Goal: Information Seeking & Learning: Learn about a topic

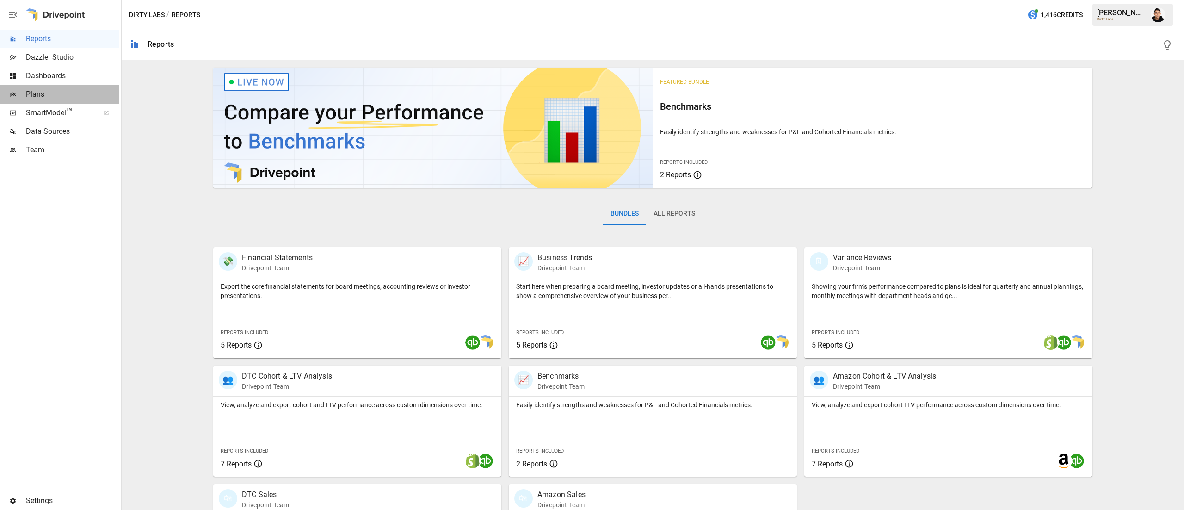
click at [54, 87] on div "Plans" at bounding box center [59, 94] width 119 height 18
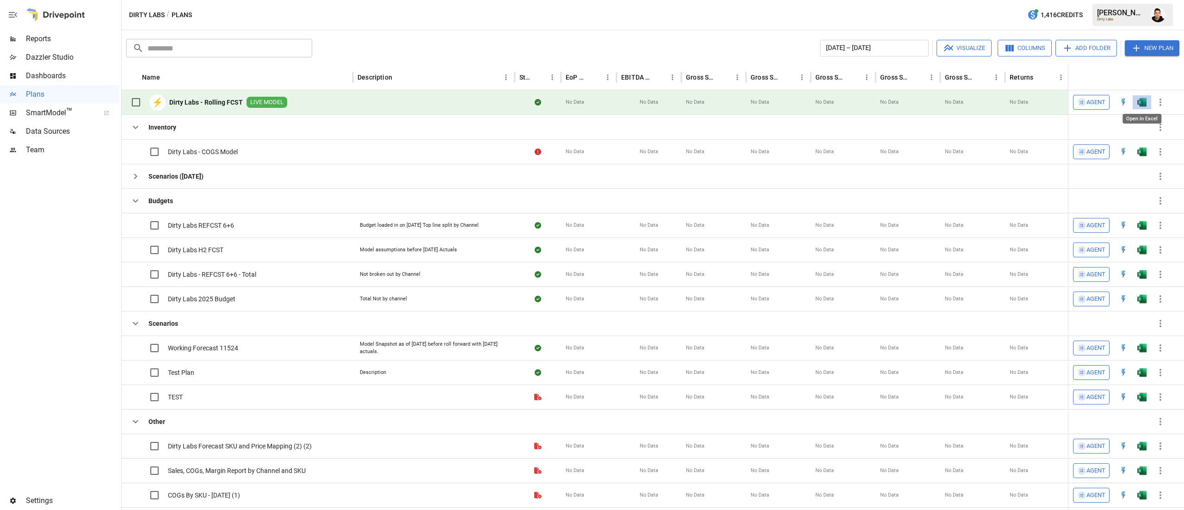
click at [1141, 101] on img "Open in Excel" at bounding box center [1141, 102] width 9 height 9
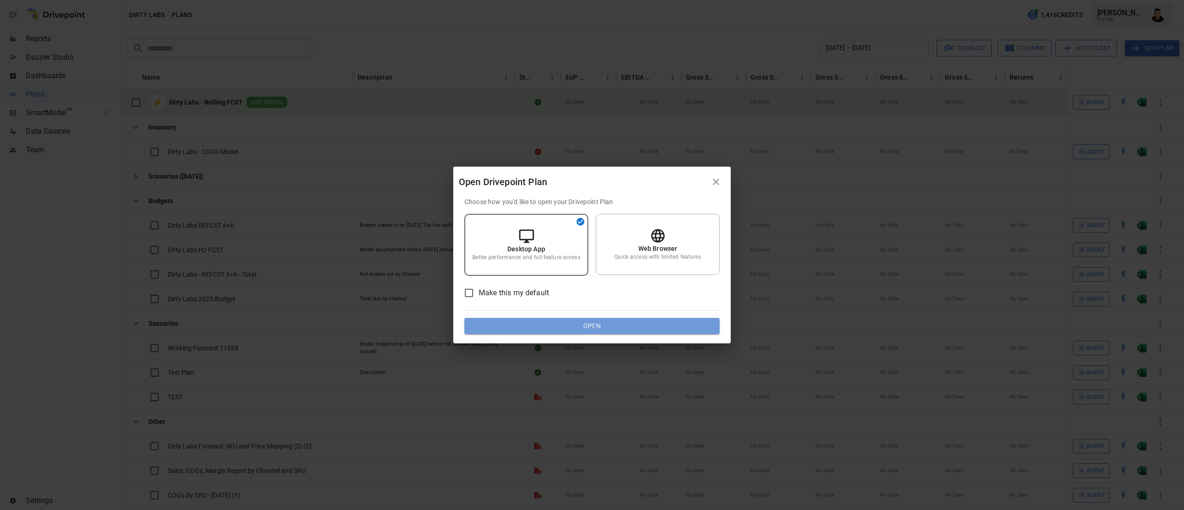
click at [566, 328] on button "Open" at bounding box center [591, 326] width 255 height 17
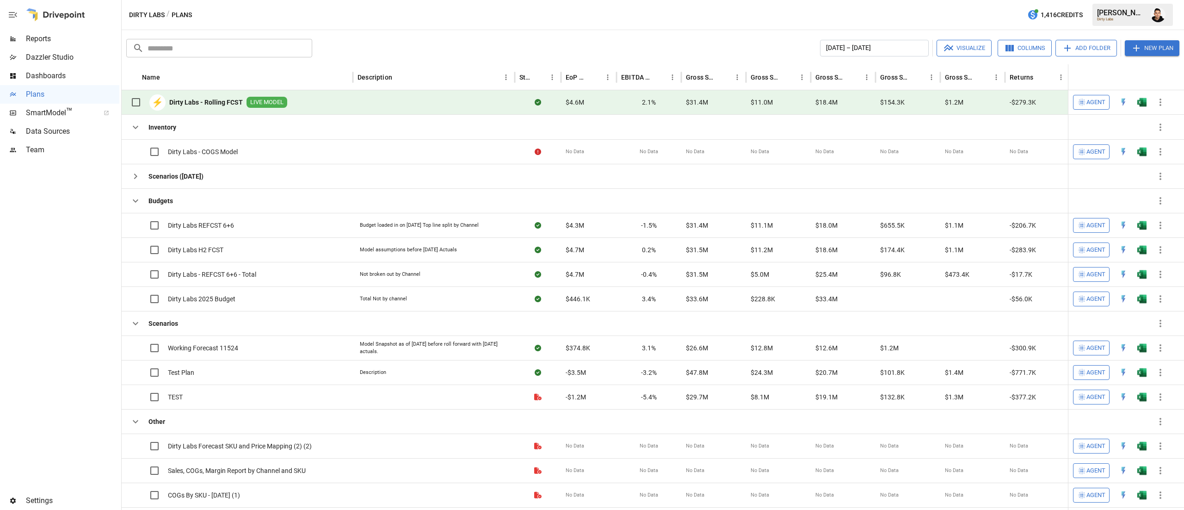
click at [1149, 22] on button "button" at bounding box center [1158, 15] width 26 height 26
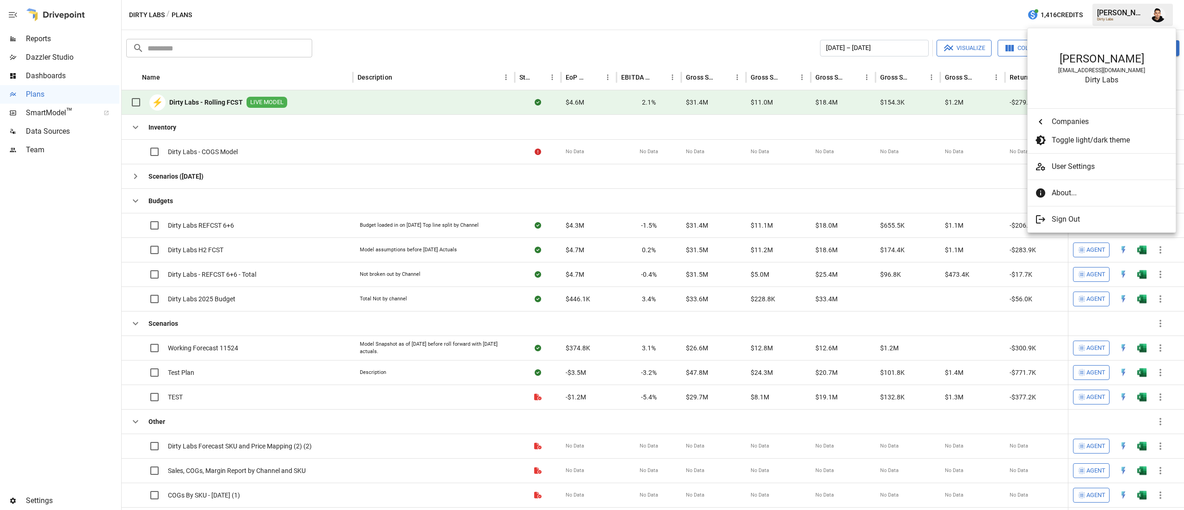
click at [771, 31] on div at bounding box center [592, 255] width 1184 height 510
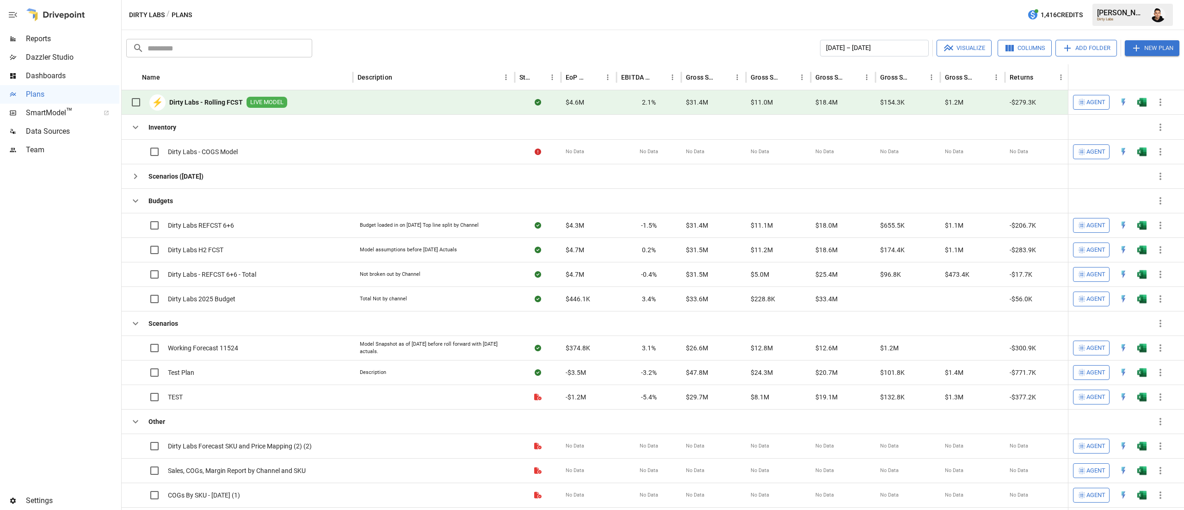
click at [60, 42] on span "Reports" at bounding box center [72, 38] width 93 height 11
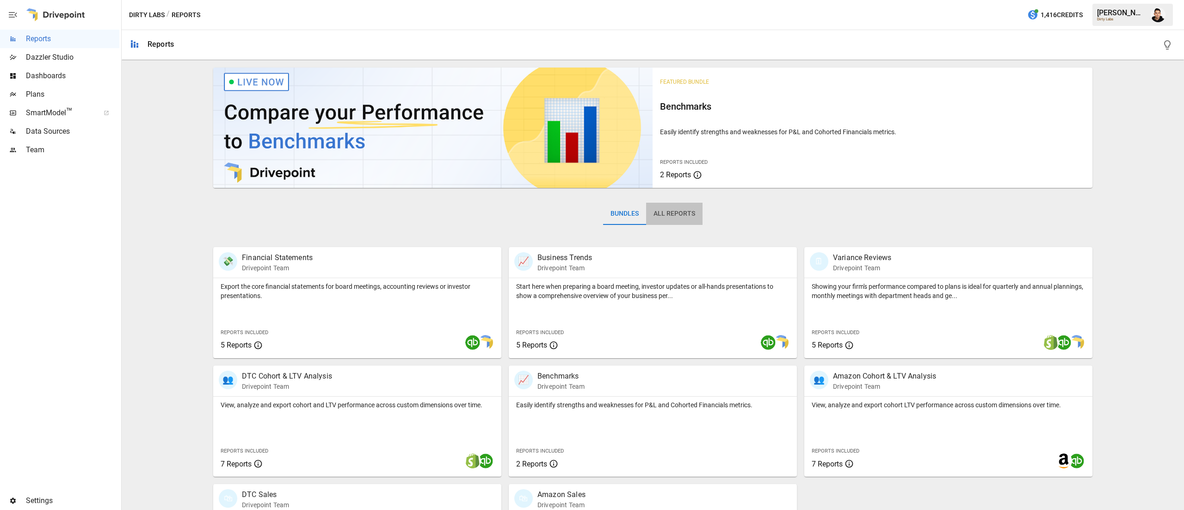
click at [681, 215] on button "All Reports" at bounding box center [674, 214] width 56 height 22
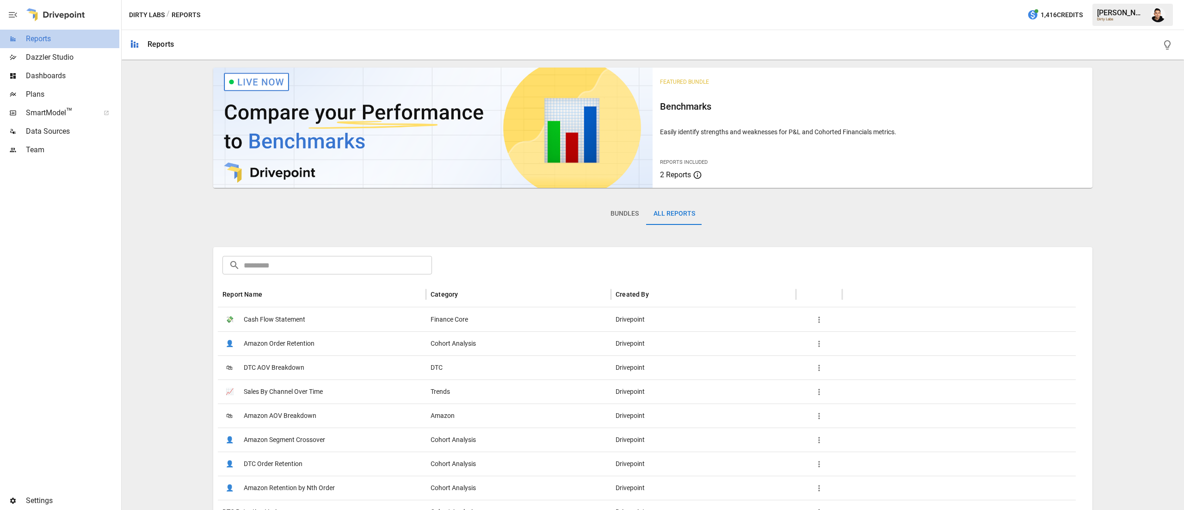
click at [62, 40] on span "Reports" at bounding box center [72, 38] width 93 height 11
click at [63, 92] on span "Plans" at bounding box center [72, 94] width 93 height 11
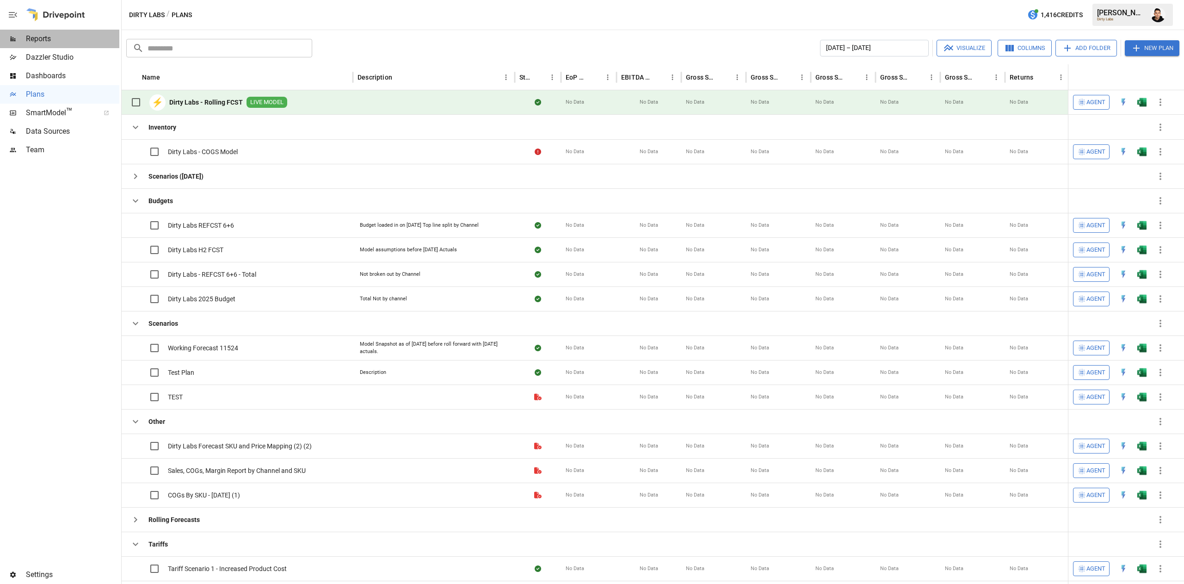
click at [47, 33] on span "Reports" at bounding box center [72, 38] width 93 height 11
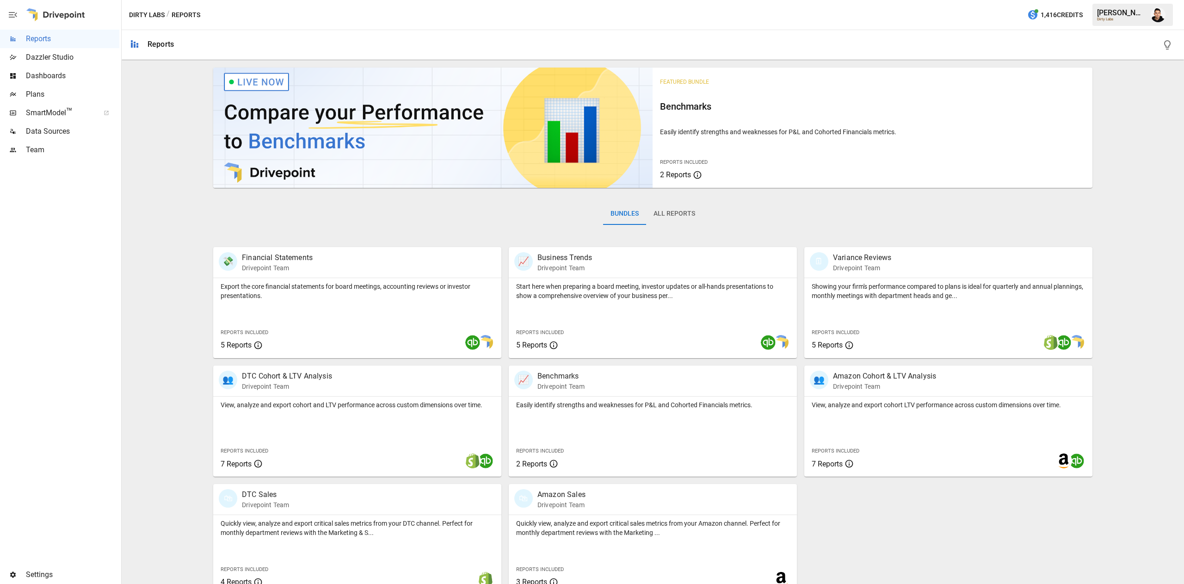
click at [670, 211] on button "All Reports" at bounding box center [674, 214] width 56 height 22
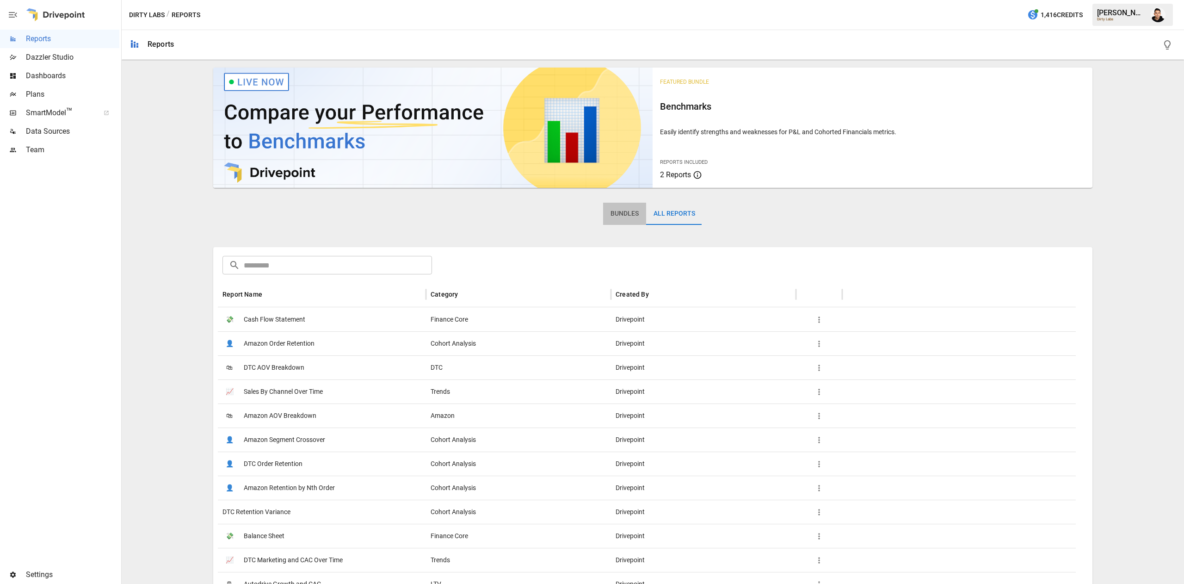
click at [616, 206] on button "Bundles" at bounding box center [624, 214] width 43 height 22
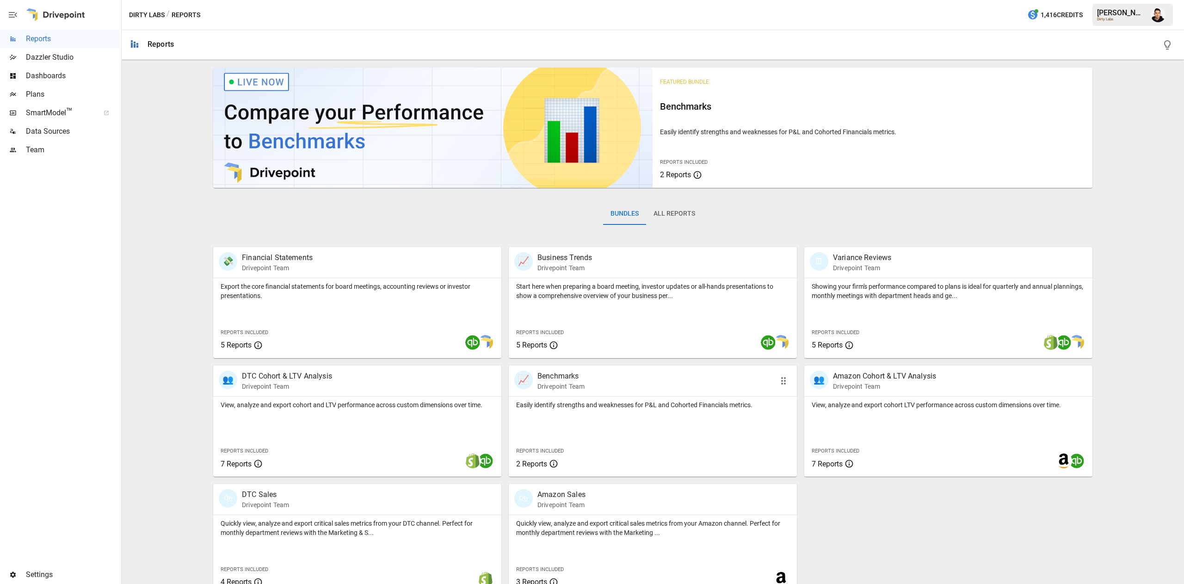
scroll to position [15, 0]
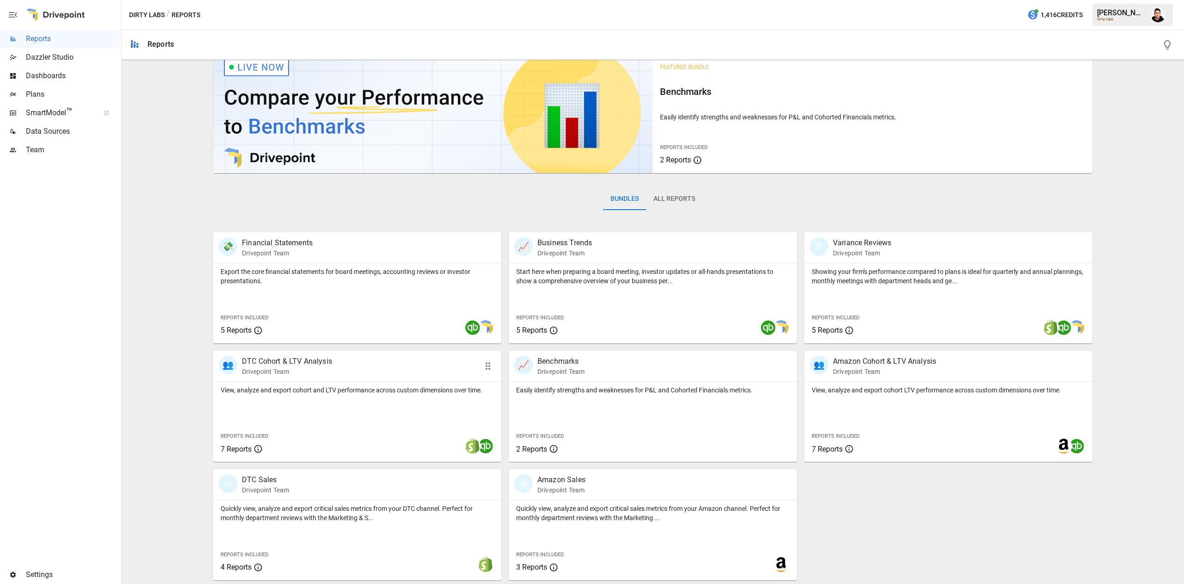
click at [370, 415] on div "View, analyze and export cohort and LTV performance across custom dimensions ov…" at bounding box center [357, 421] width 288 height 80
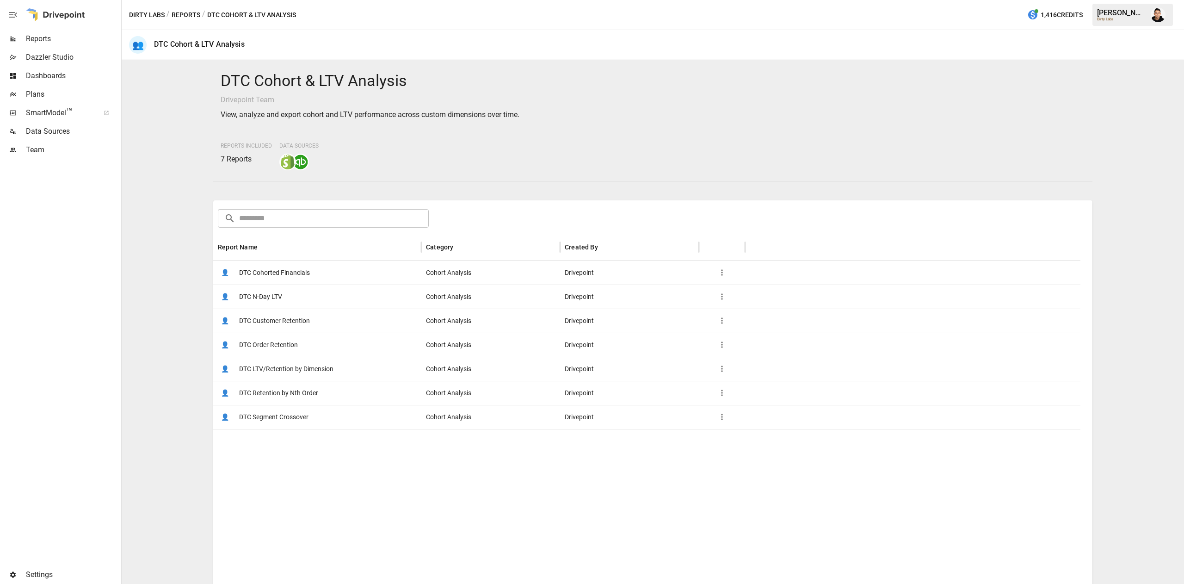
click at [331, 316] on div "👤 DTC Customer Retention" at bounding box center [317, 320] width 208 height 24
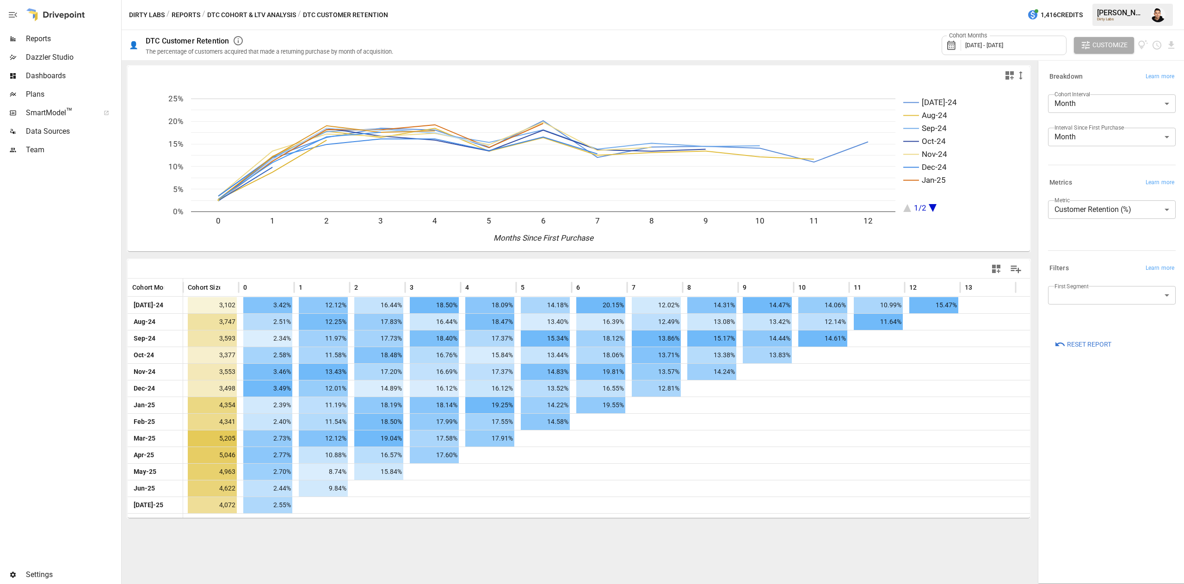
click at [1107, 0] on body "Reports Dazzler Studio Dashboards Plans SmartModel ™ Data Sources Team Settings…" at bounding box center [592, 0] width 1184 height 0
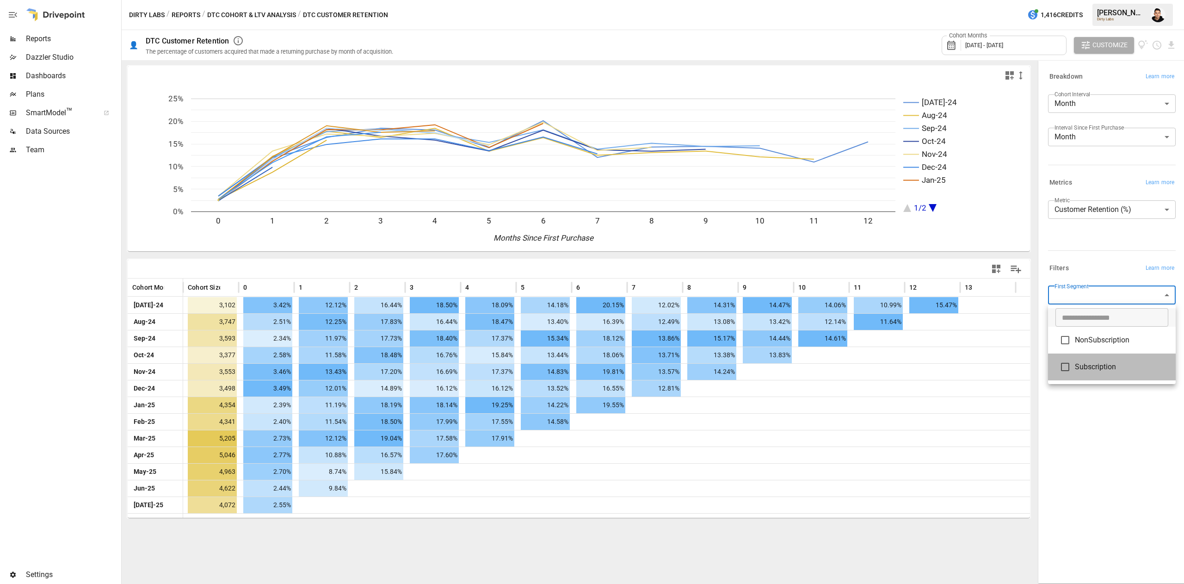
click at [1081, 369] on span "Subscription" at bounding box center [1121, 366] width 93 height 11
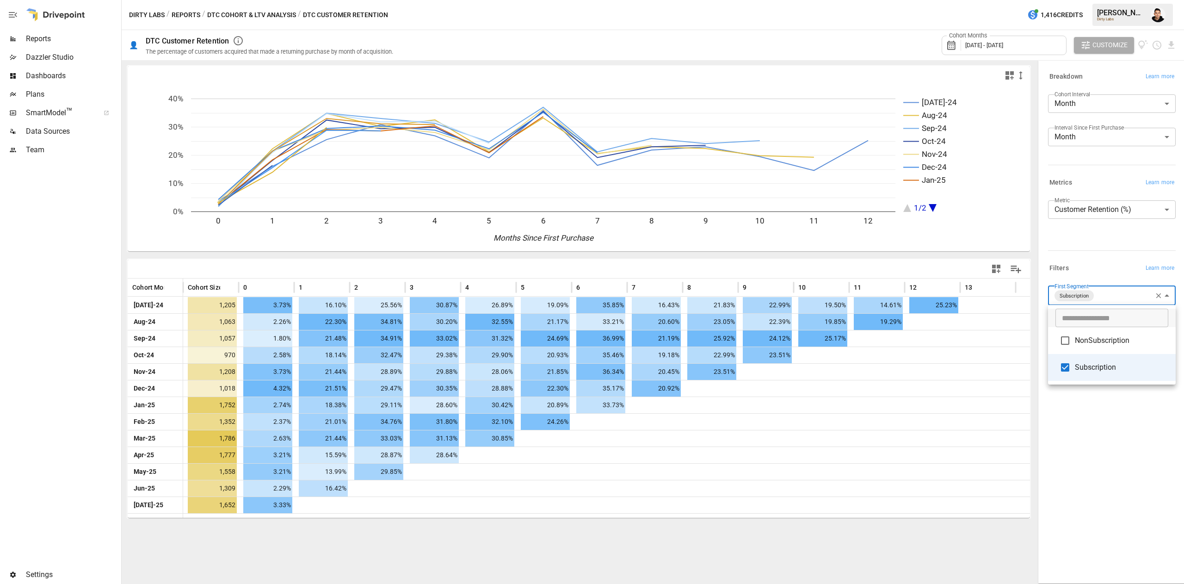
click at [1025, 509] on div at bounding box center [592, 292] width 1184 height 584
click at [1042, 51] on div "Cohort Months [DATE] - [DATE]" at bounding box center [1003, 45] width 125 height 19
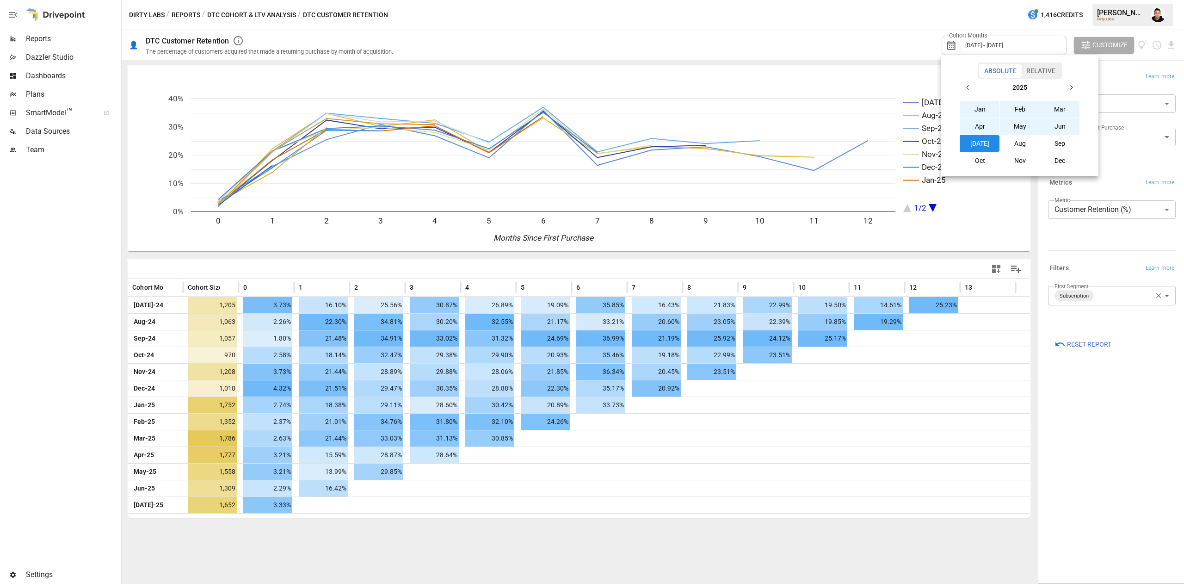
click at [967, 85] on icon "button" at bounding box center [967, 87] width 7 height 7
click at [979, 111] on button "Jan" at bounding box center [980, 109] width 40 height 17
click at [1077, 88] on button "button" at bounding box center [1071, 87] width 17 height 17
click at [987, 144] on button "[DATE]" at bounding box center [980, 143] width 40 height 17
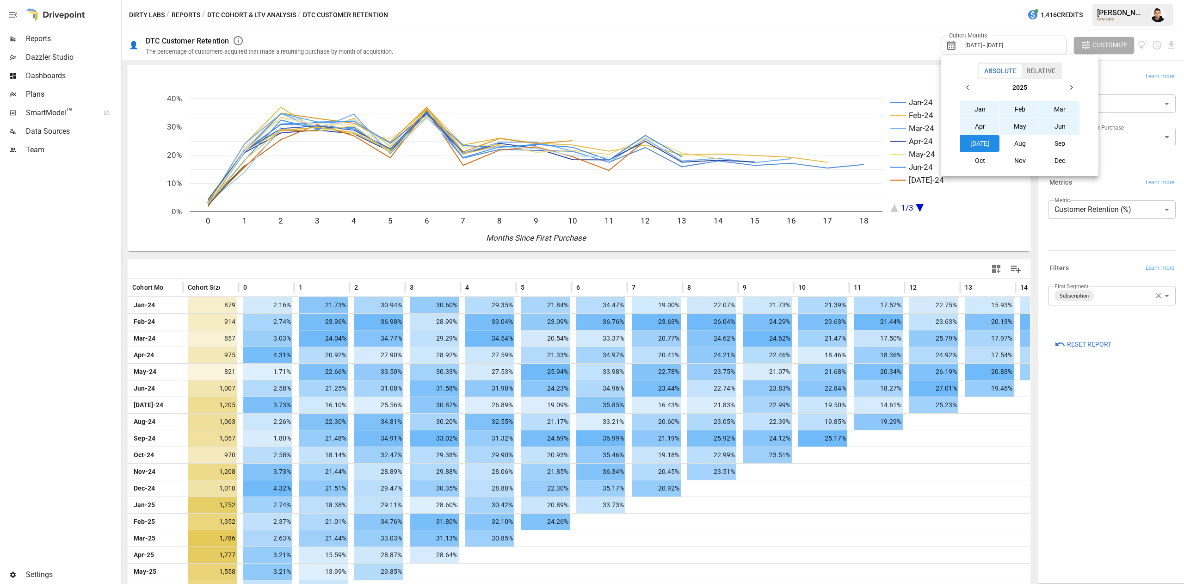
click at [1025, 484] on div at bounding box center [592, 292] width 1184 height 584
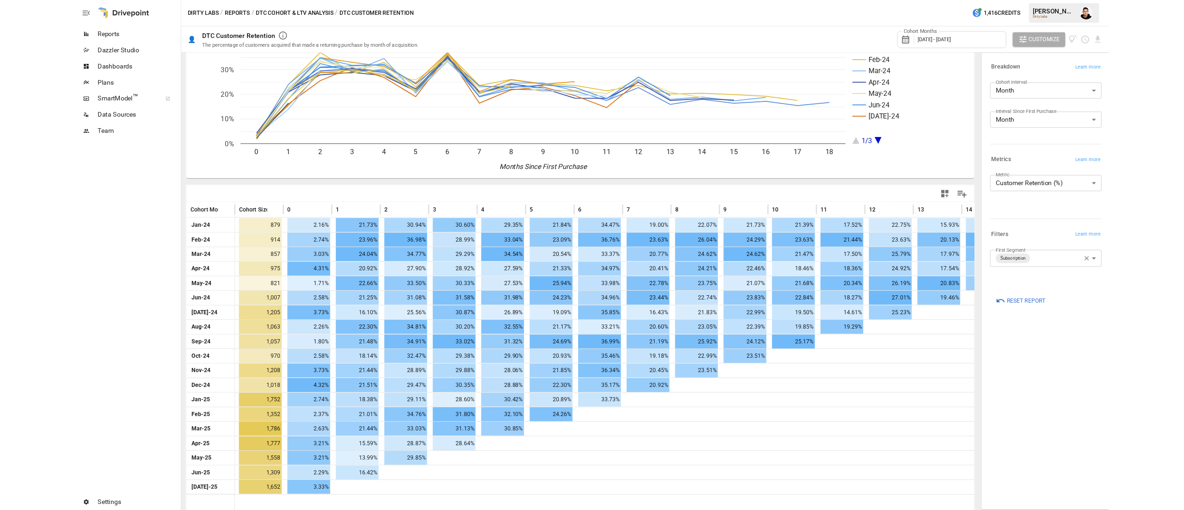
scroll to position [48, 0]
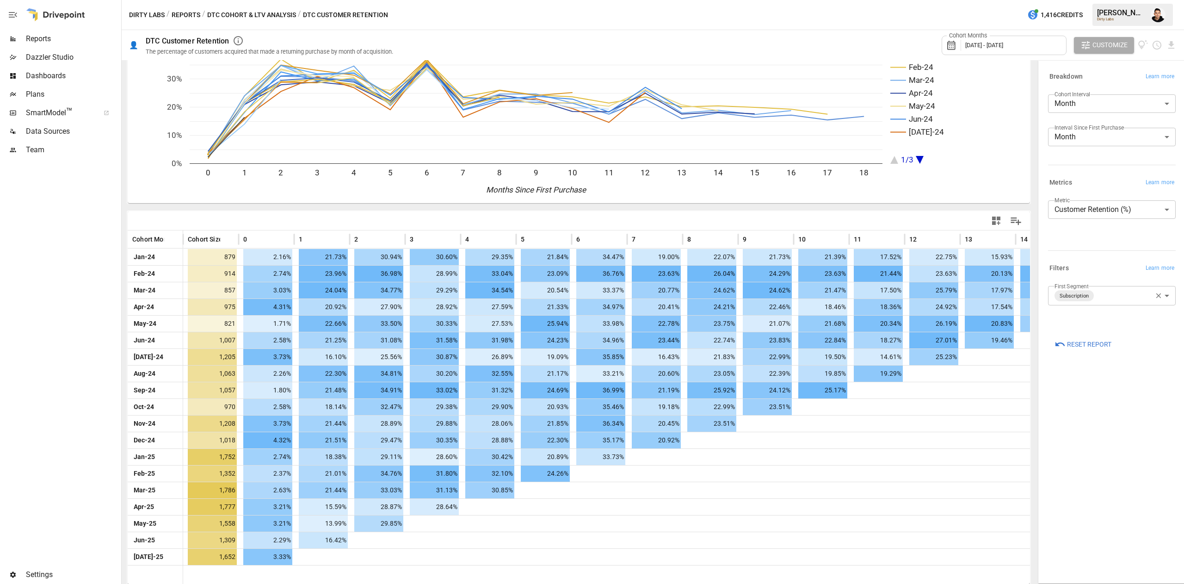
click at [1111, 473] on div "**********" at bounding box center [1111, 322] width 142 height 518
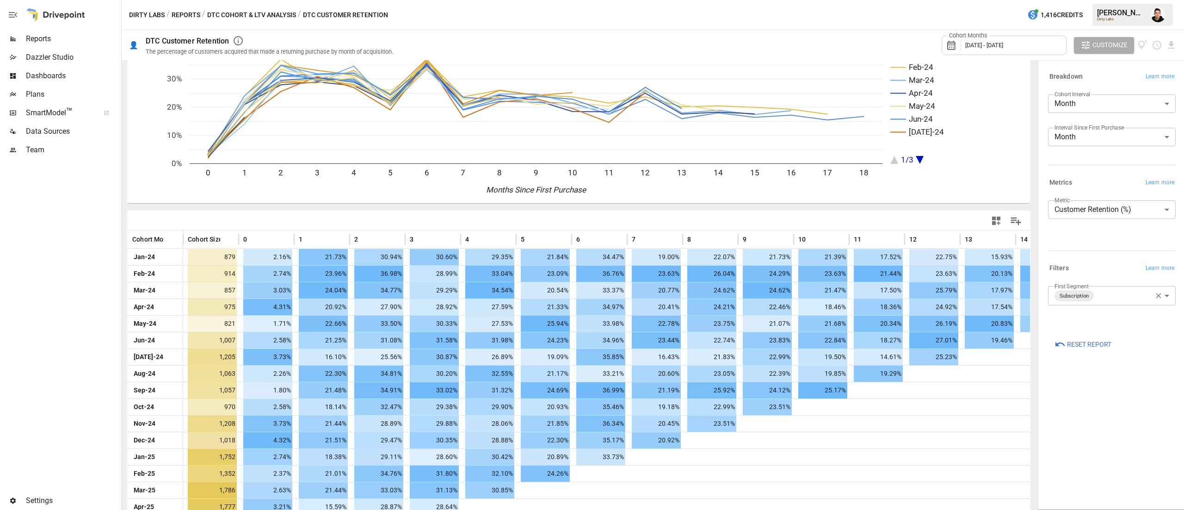
click at [1124, 0] on body "Reports Dazzler Studio Dashboards Plans SmartModel ™ Data Sources Team Settings…" at bounding box center [592, 0] width 1184 height 0
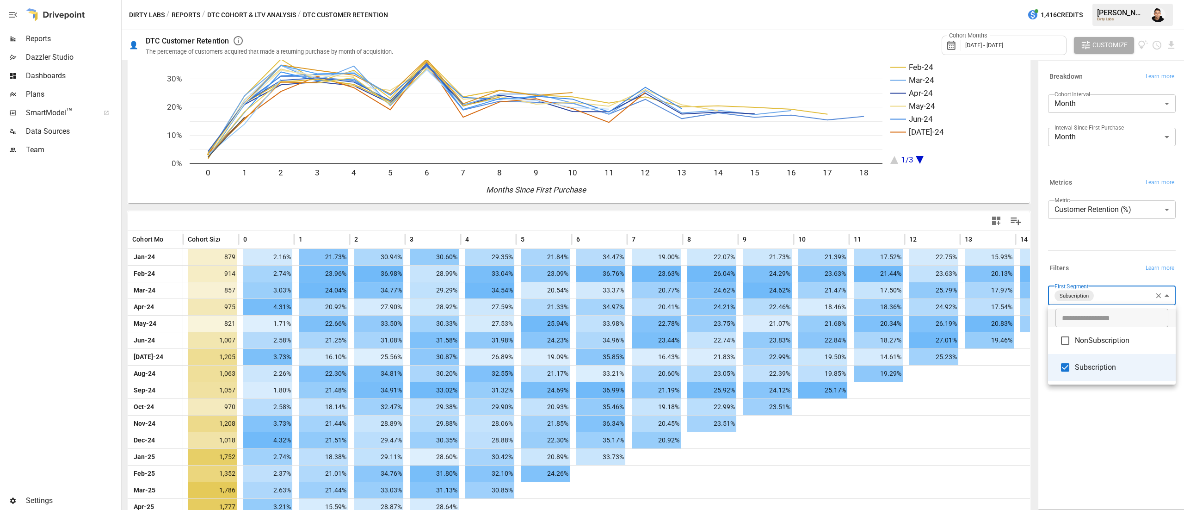
click at [1077, 348] on li "NonSubscription" at bounding box center [1112, 340] width 128 height 27
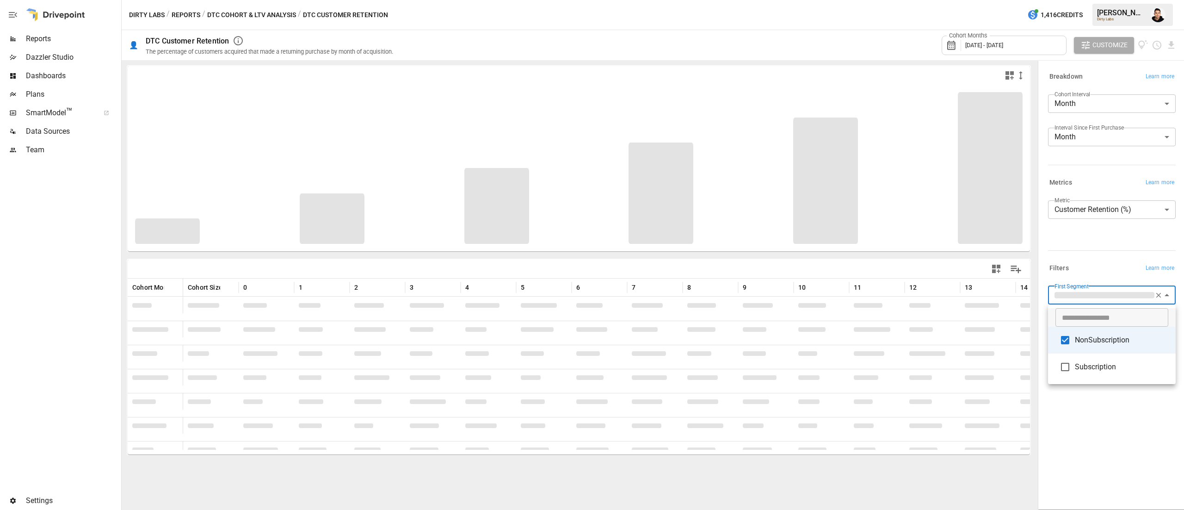
type input "**********"
click at [1073, 410] on div at bounding box center [592, 255] width 1184 height 510
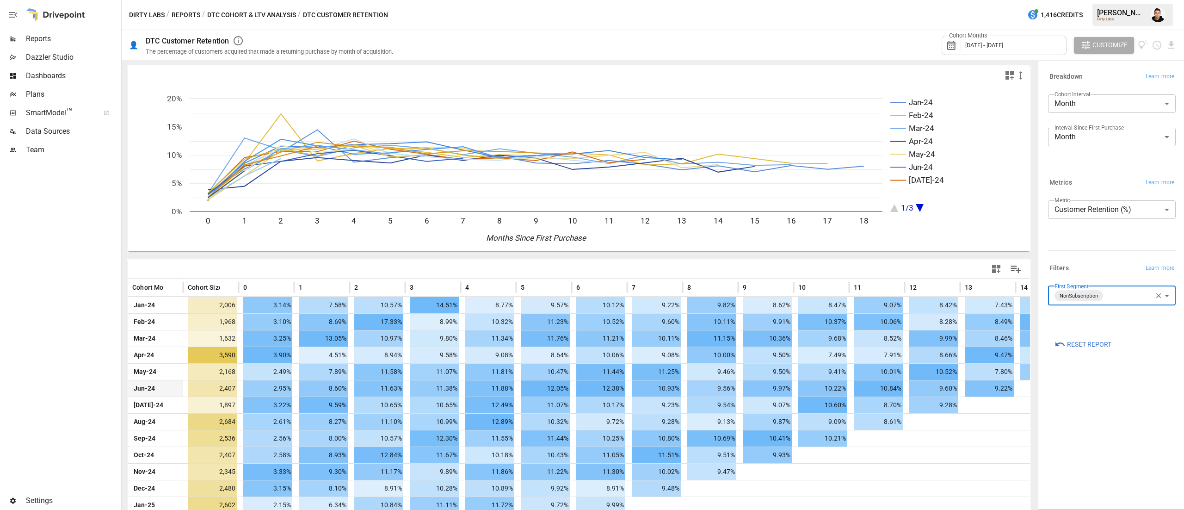
scroll to position [122, 0]
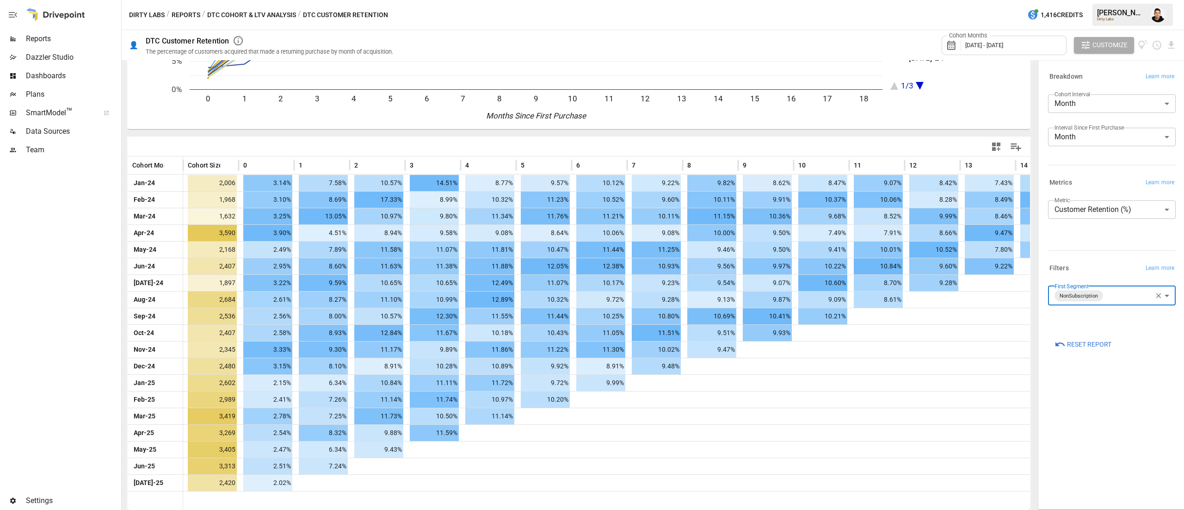
click at [1147, 406] on div "**********" at bounding box center [1111, 285] width 142 height 444
click at [1003, 48] on span "[DATE] - [DATE]" at bounding box center [984, 45] width 38 height 7
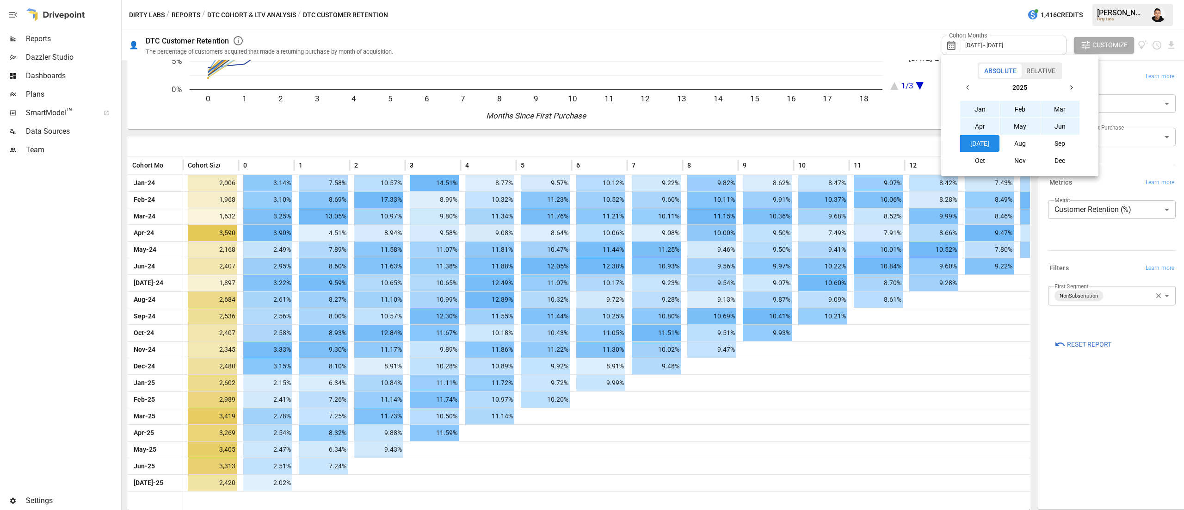
click at [966, 84] on icon "button" at bounding box center [967, 87] width 7 height 7
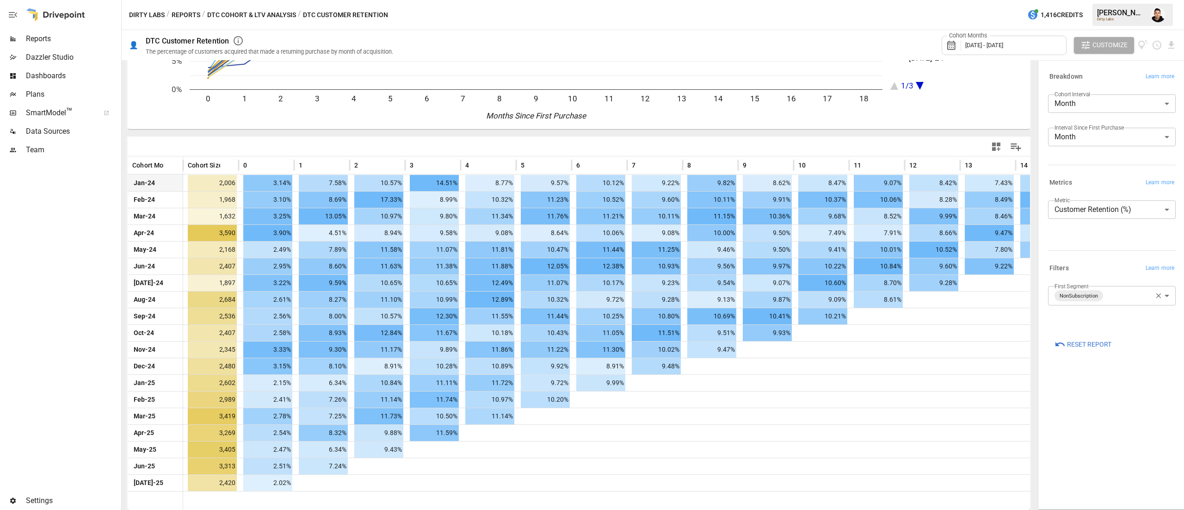
scroll to position [0, 0]
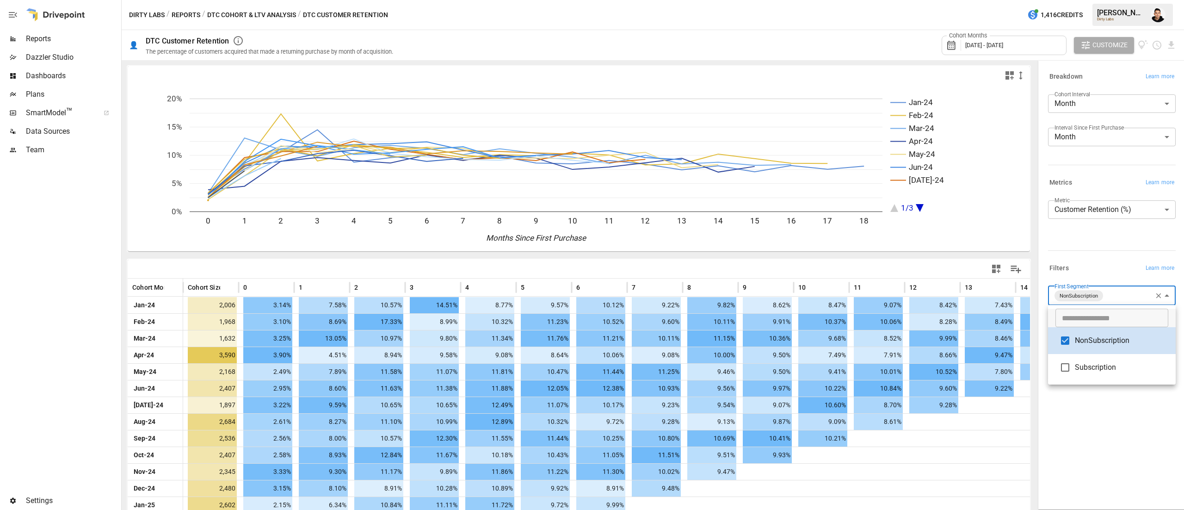
click at [1099, 0] on body "Reports Dazzler Studio Dashboards Plans SmartModel ™ Data Sources Team Settings…" at bounding box center [592, 0] width 1184 height 0
click at [1079, 369] on span "Subscription" at bounding box center [1121, 367] width 93 height 11
type input "**********"
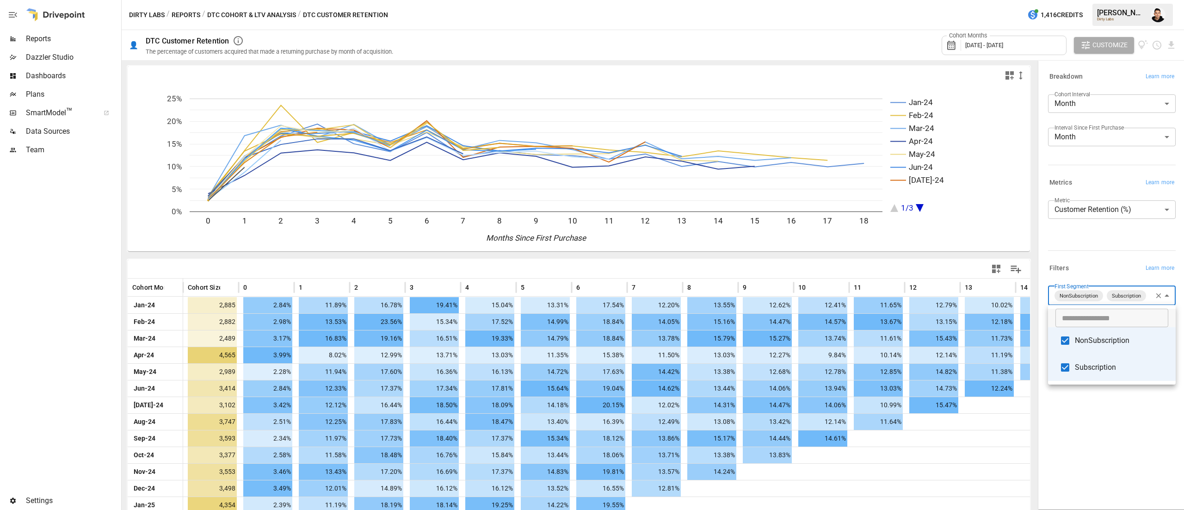
click at [1053, 51] on div at bounding box center [592, 255] width 1184 height 510
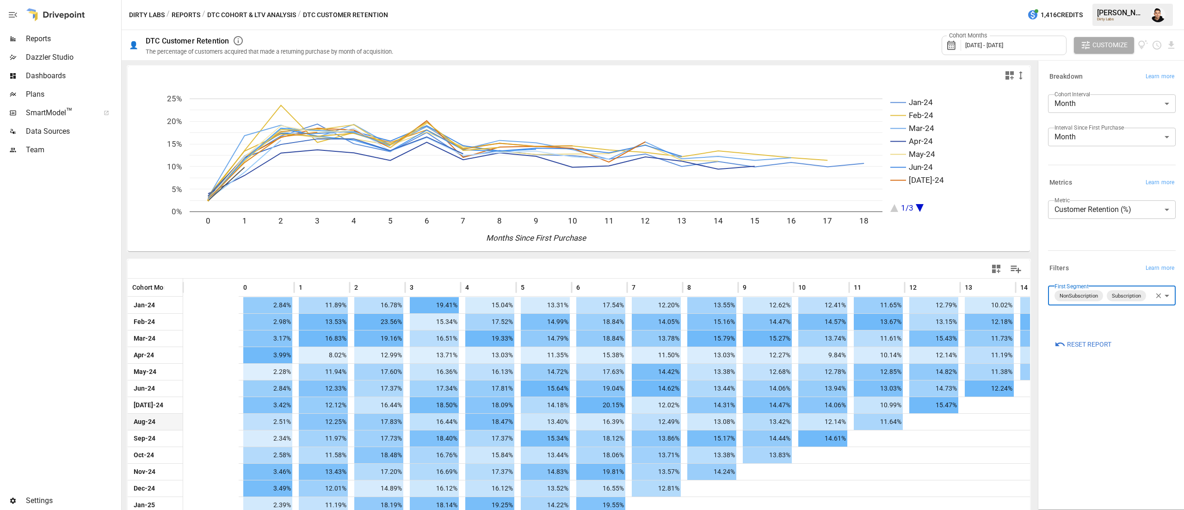
scroll to position [0, 332]
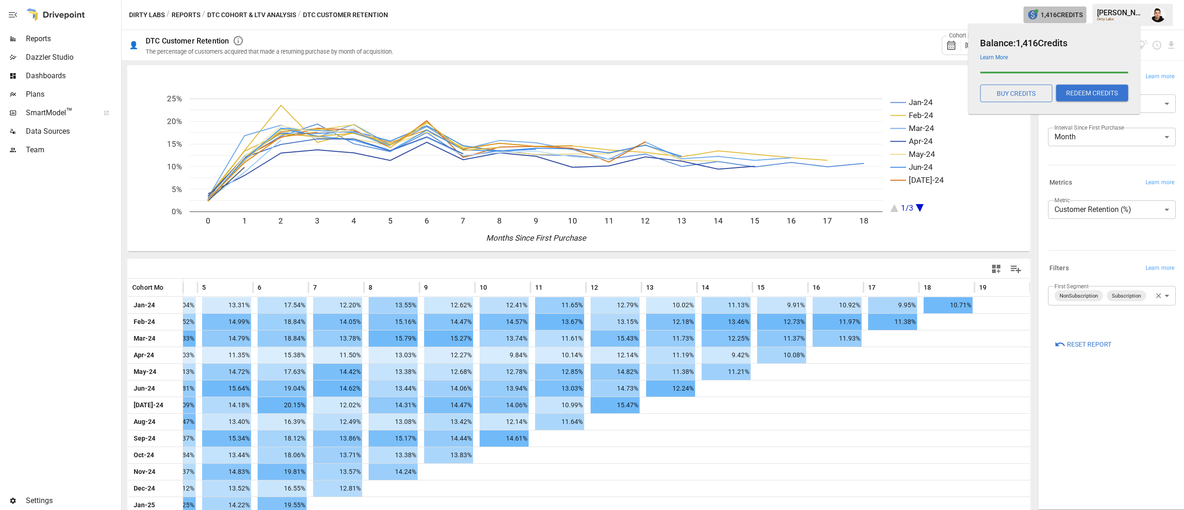
click at [1037, 20] on button "1,416 Credits" at bounding box center [1054, 14] width 63 height 17
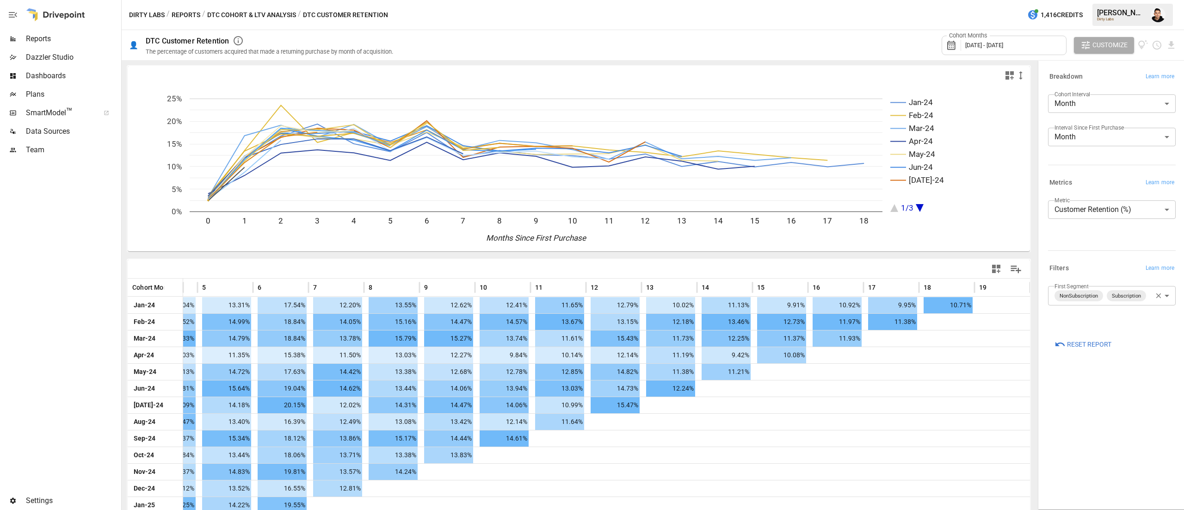
click at [1005, 51] on div "Cohort Months [DATE] - [DATE]" at bounding box center [1003, 45] width 125 height 19
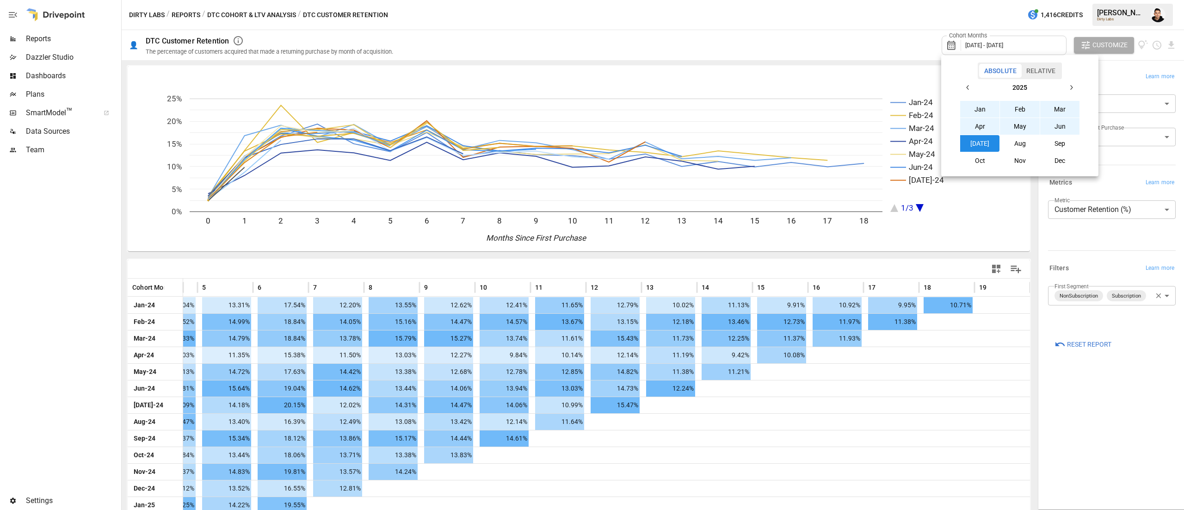
click at [964, 84] on button "button" at bounding box center [967, 87] width 17 height 17
click at [977, 105] on button "Jan" at bounding box center [980, 109] width 40 height 17
click at [1072, 85] on icon "button" at bounding box center [1070, 87] width 7 height 7
click at [1071, 85] on icon "button" at bounding box center [1070, 87] width 7 height 7
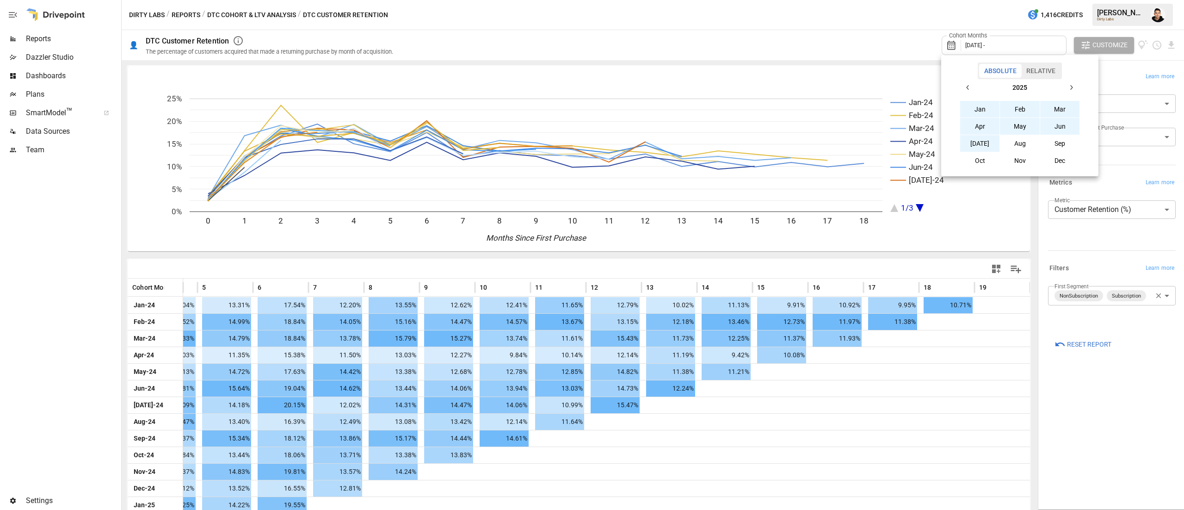
click at [984, 136] on button "[DATE]" at bounding box center [980, 143] width 40 height 17
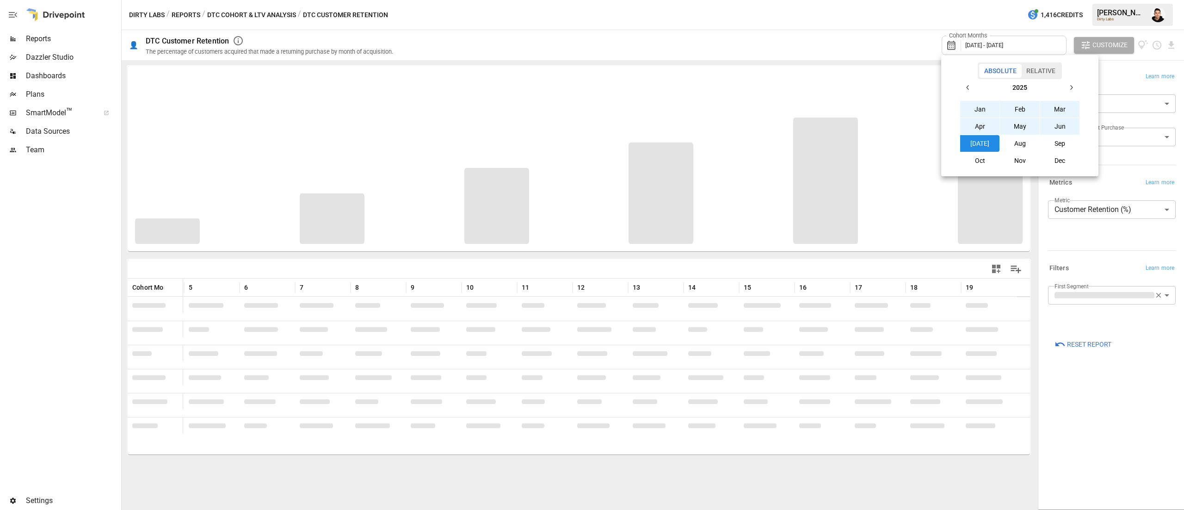
scroll to position [0, 318]
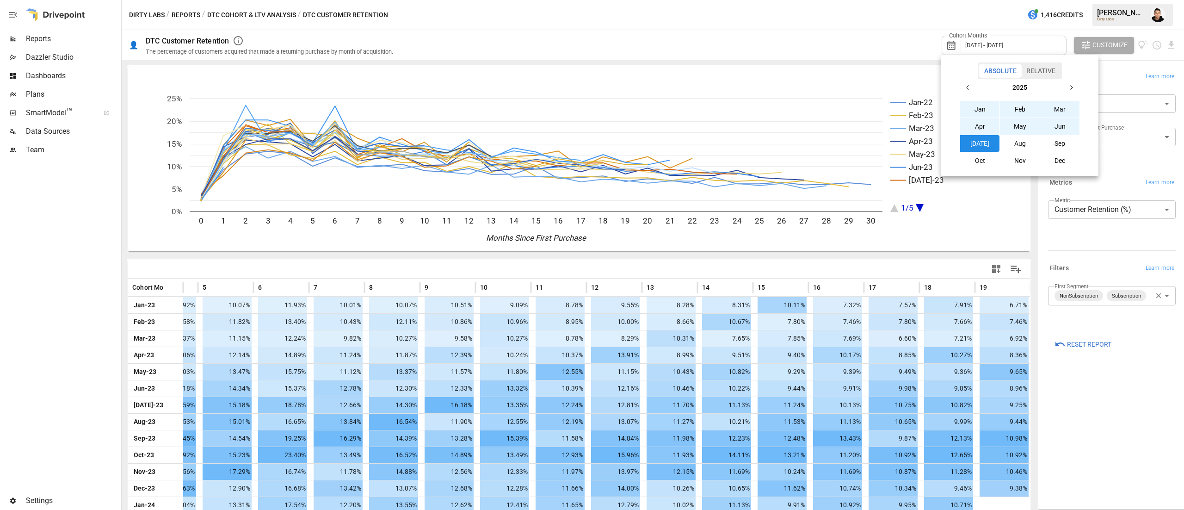
click at [1141, 414] on div at bounding box center [592, 255] width 1184 height 510
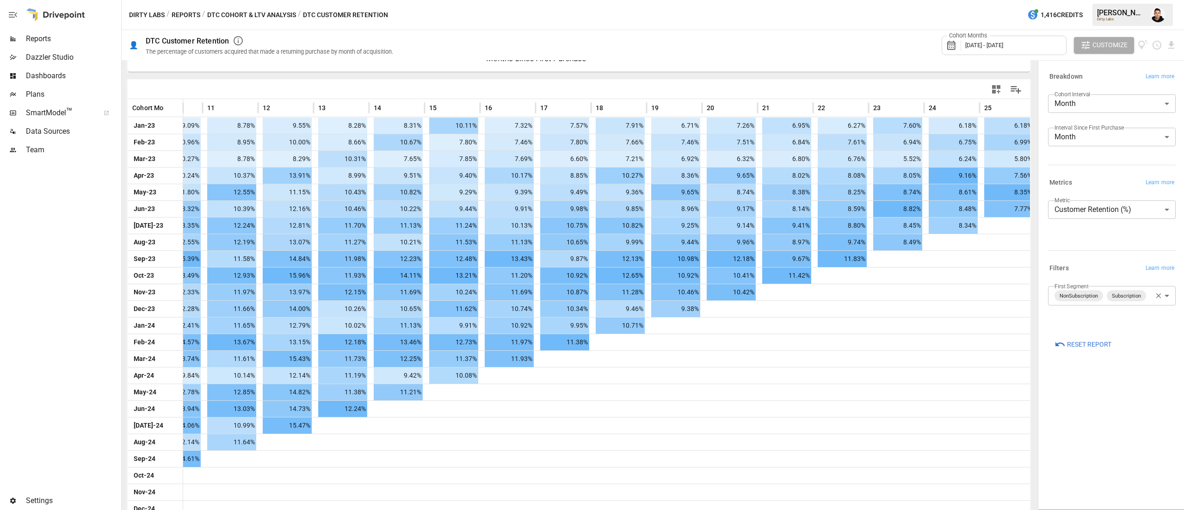
scroll to position [178, 0]
click at [1125, 0] on body "Reports Dazzler Studio Dashboards Plans SmartModel ™ Data Sources Team Settings…" at bounding box center [592, 0] width 1184 height 0
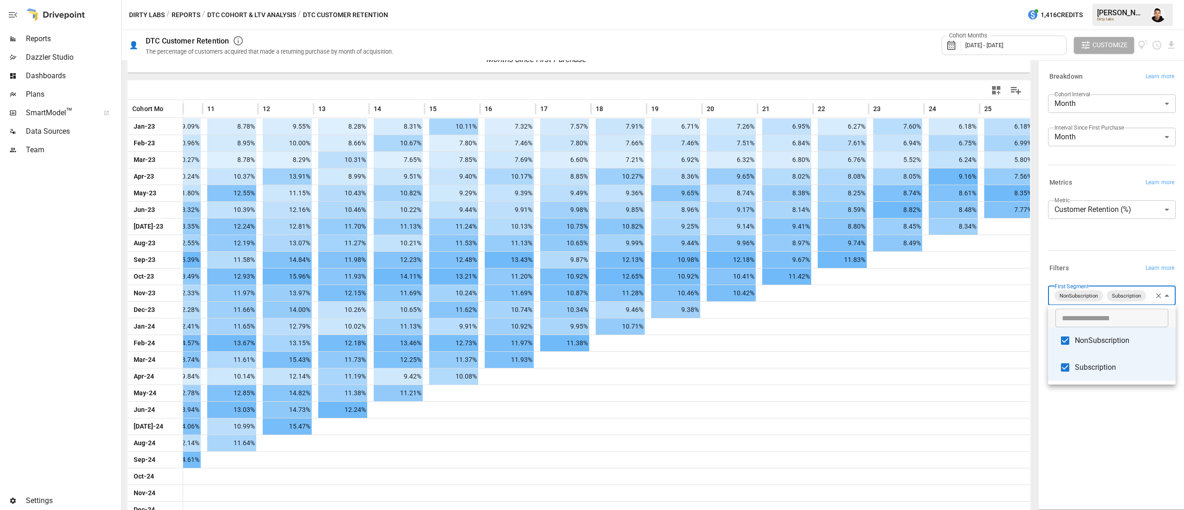
click at [1097, 339] on span "NonSubscription" at bounding box center [1121, 340] width 93 height 11
type input "**********"
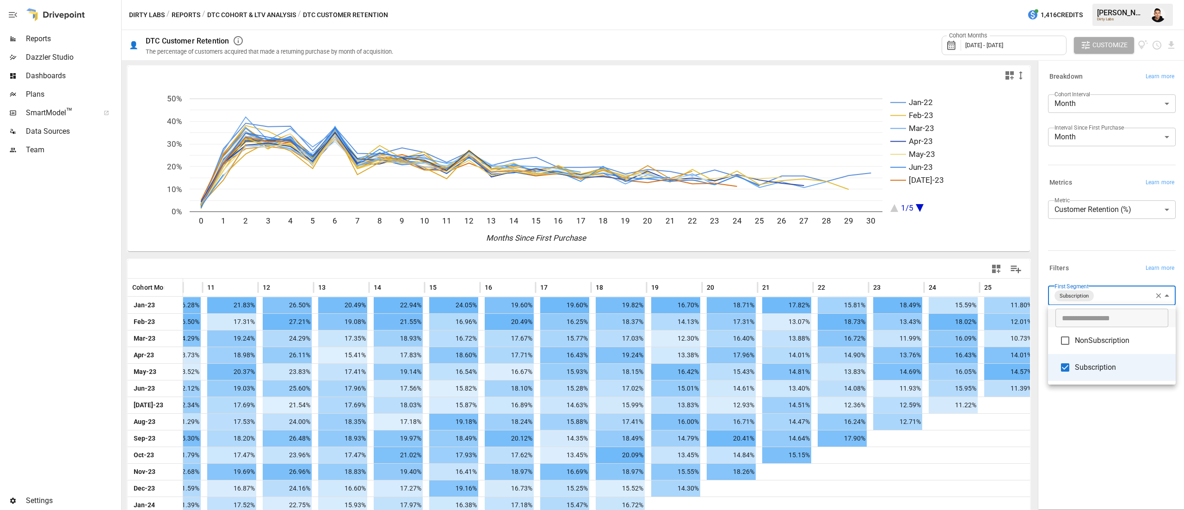
click at [1092, 432] on div at bounding box center [592, 255] width 1184 height 510
